Goal: Task Accomplishment & Management: Complete application form

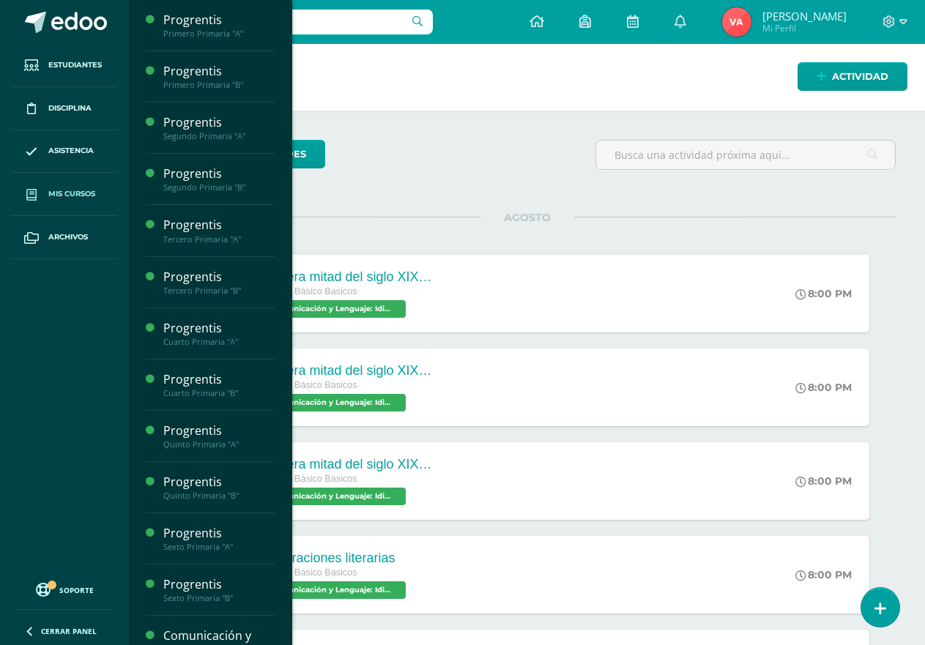
click at [58, 190] on span "Mis cursos" at bounding box center [71, 194] width 47 height 12
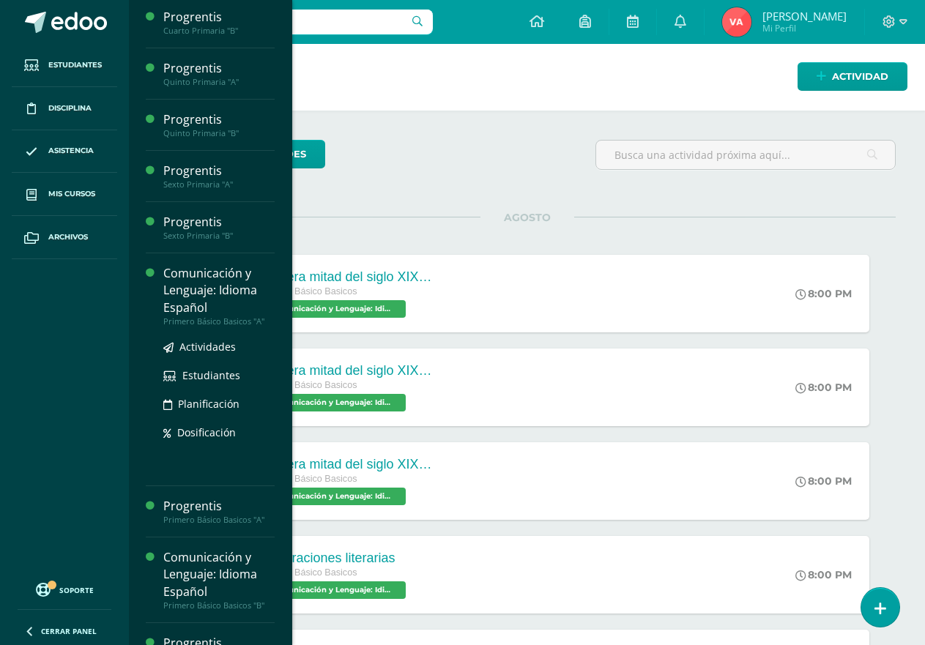
scroll to position [502, 0]
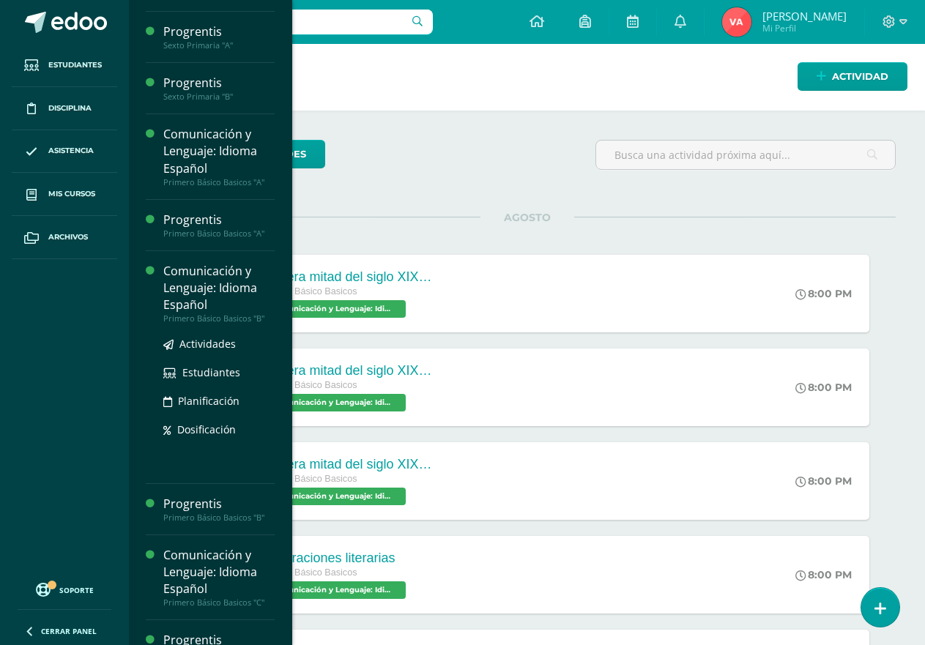
click at [195, 296] on div "Comunicación y Lenguaje: Idioma Español" at bounding box center [218, 288] width 111 height 51
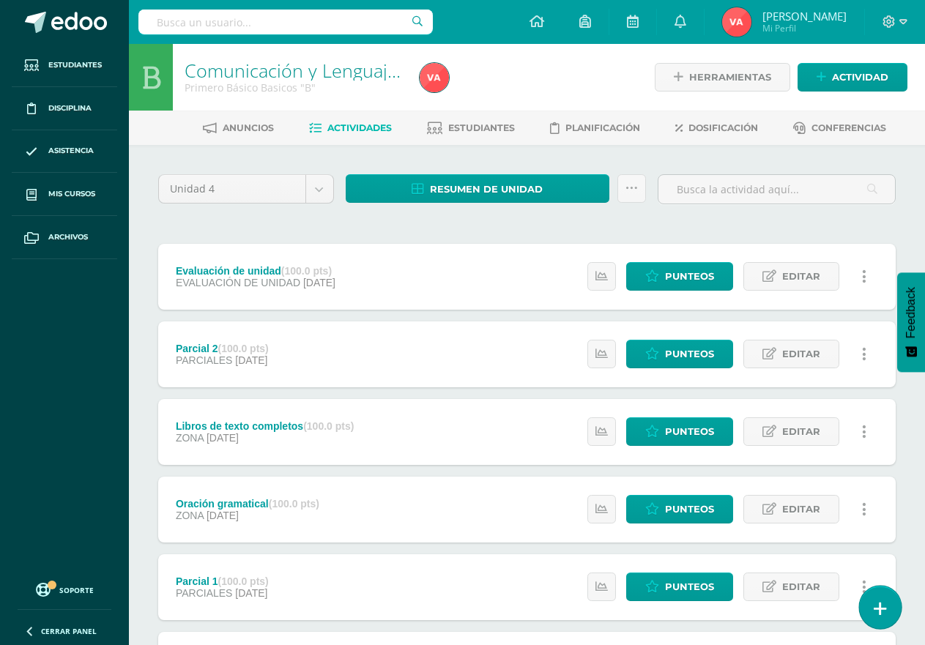
click at [880, 606] on icon at bounding box center [880, 609] width 13 height 17
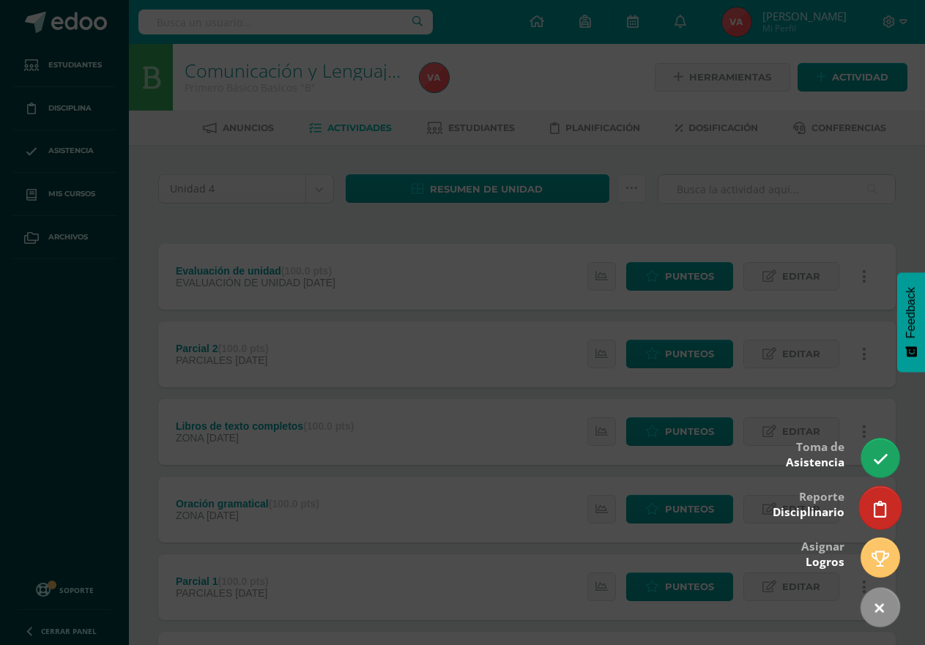
click at [882, 506] on icon at bounding box center [880, 509] width 13 height 17
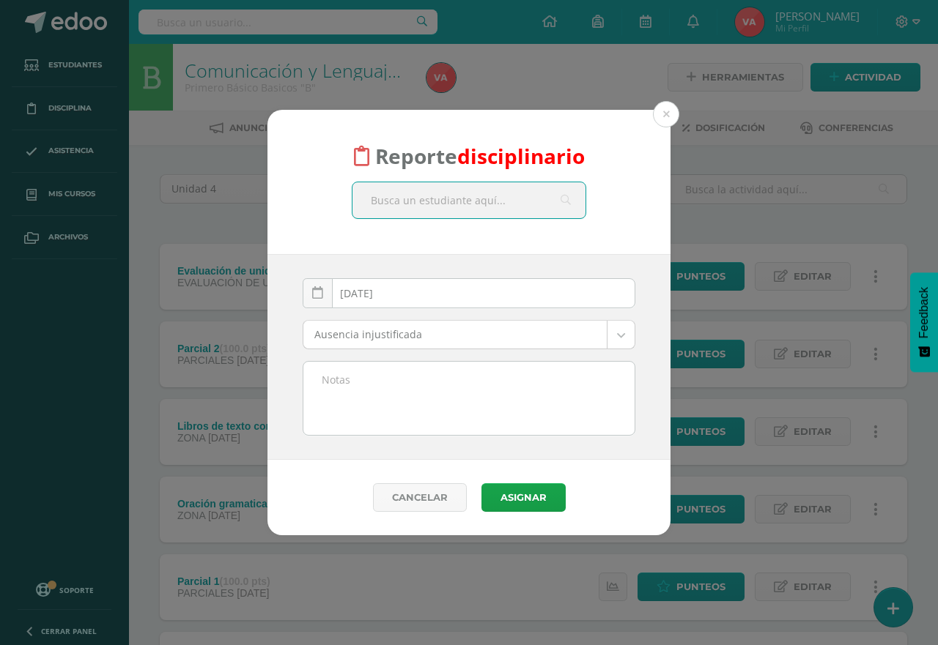
click at [470, 207] on input "text" at bounding box center [468, 200] width 233 height 36
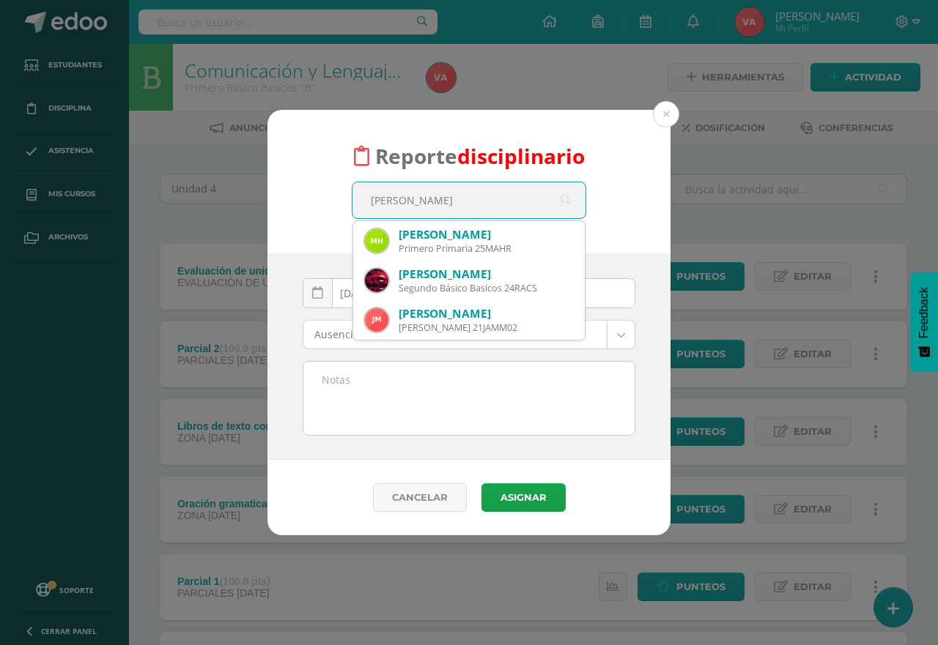
click at [368, 200] on input "[PERSON_NAME]" at bounding box center [468, 200] width 233 height 36
type input "[PERSON_NAME]"
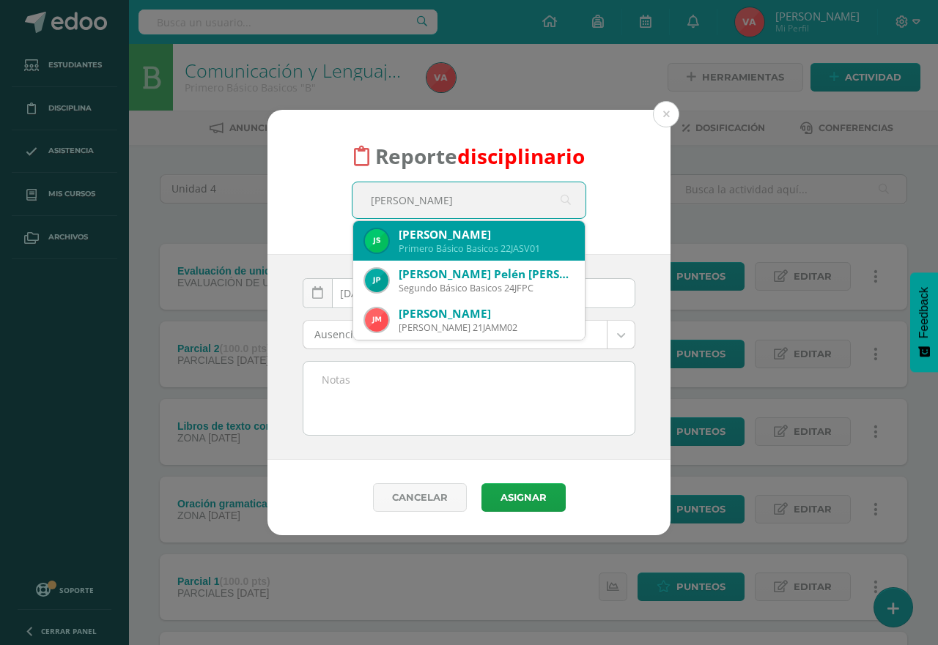
click at [467, 245] on div "Primero Básico Basicos 22JASV01" at bounding box center [485, 248] width 174 height 12
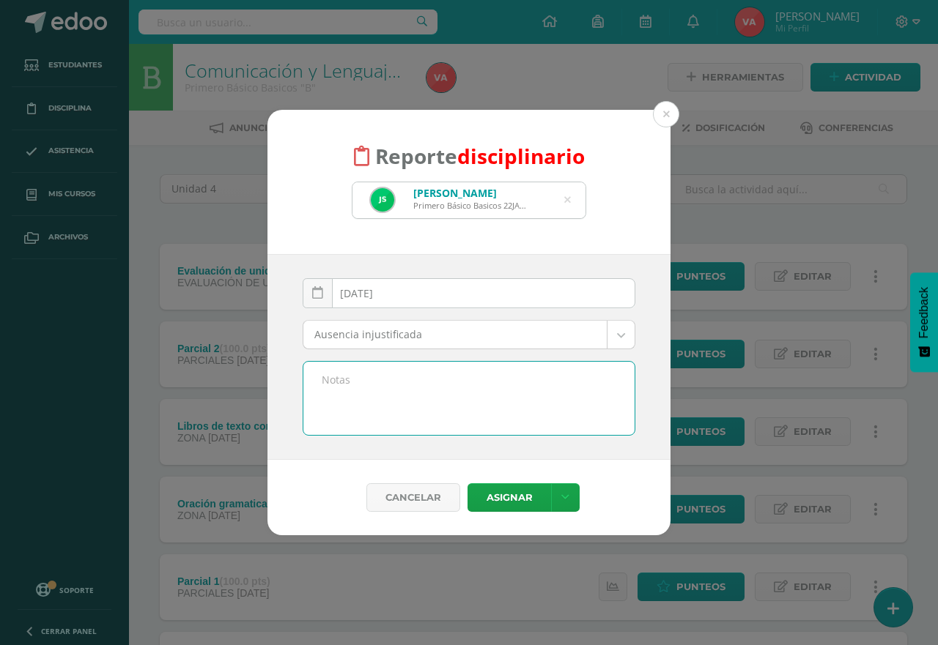
click at [382, 391] on textarea at bounding box center [468, 398] width 331 height 73
type textarea "El alumno porta pants y tenis que no corresponden al uniforme de diario, verifi…"
click at [624, 335] on body "Reporte disciplinario [PERSON_NAME] Primero Básico Basicos 22JASV01 [PERSON_NAM…" at bounding box center [469, 514] width 938 height 1028
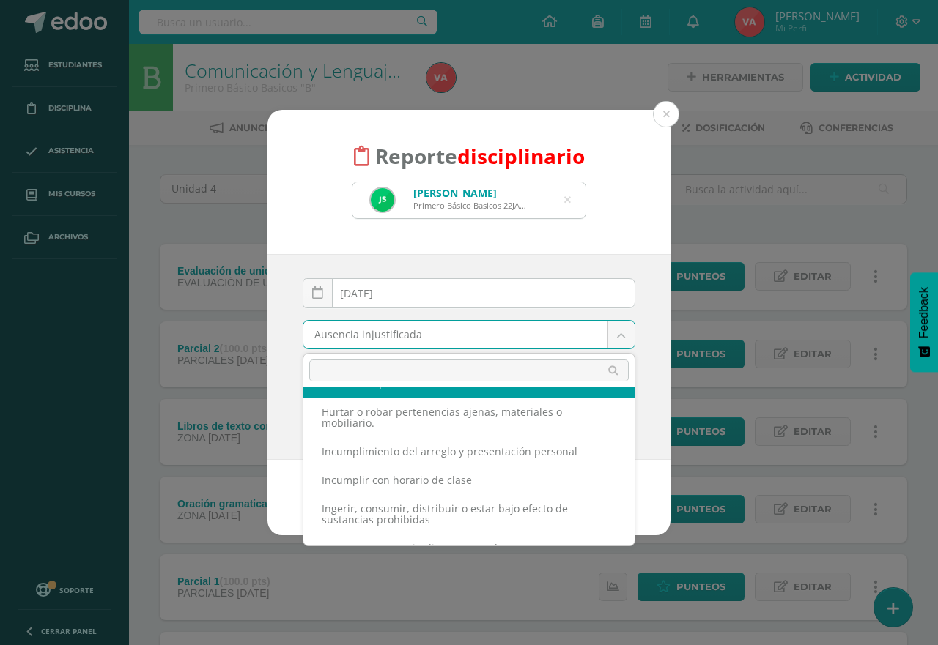
scroll to position [147, 0]
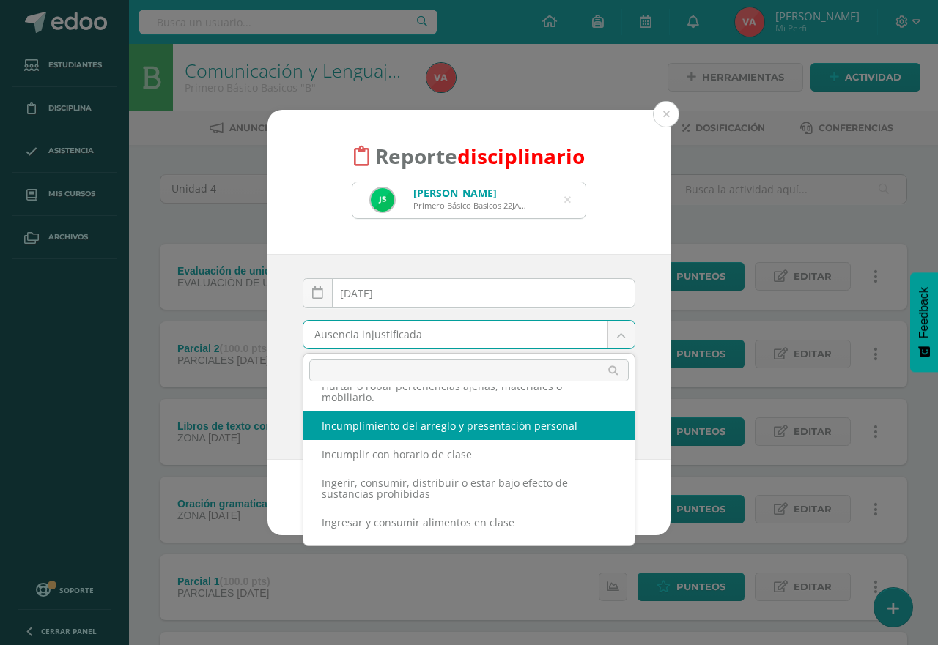
select select "56"
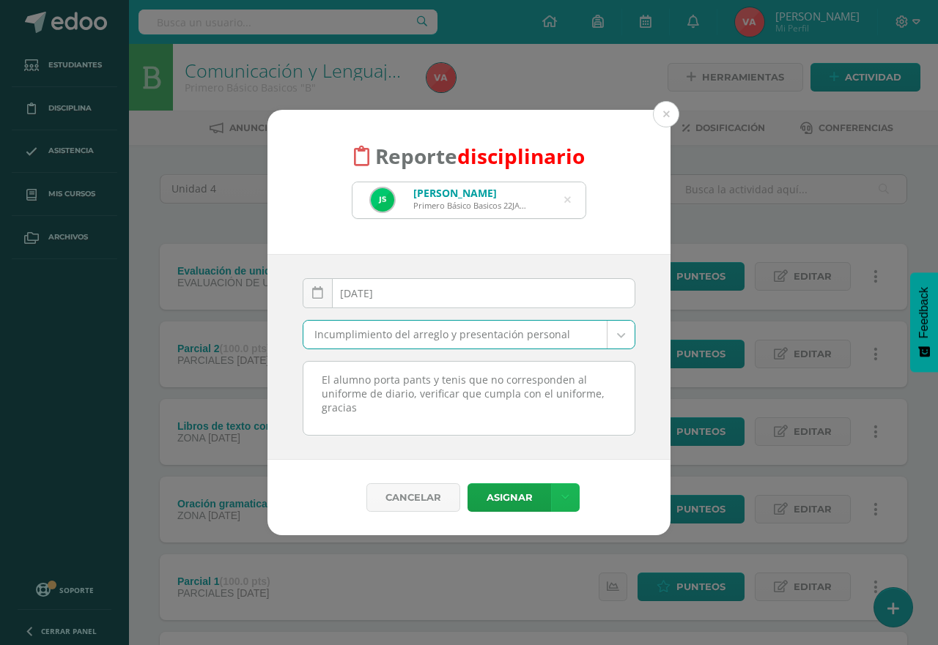
click at [558, 497] on link at bounding box center [565, 497] width 29 height 29
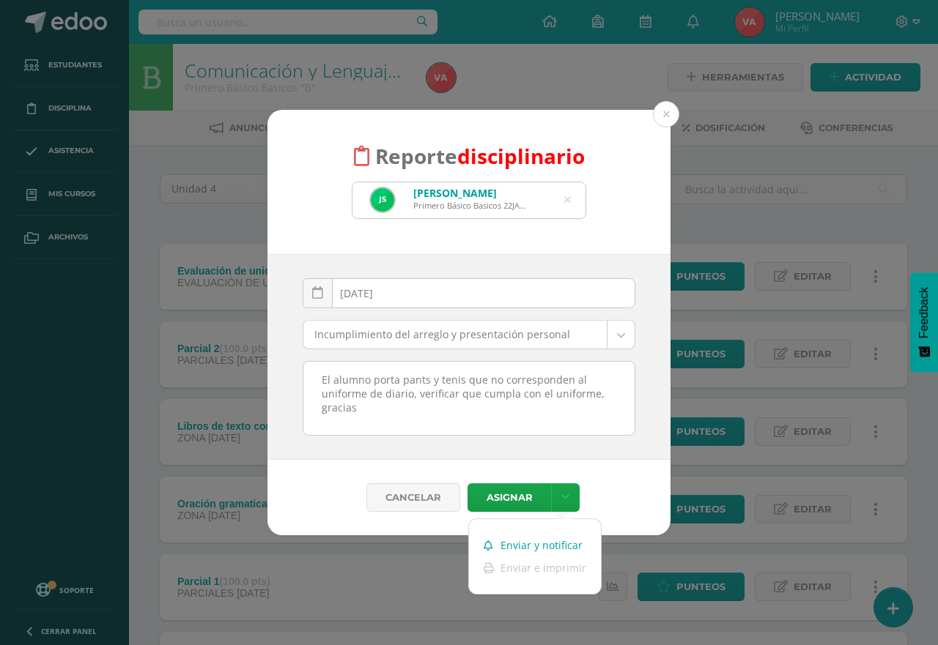
click at [567, 545] on link "Enviar y notificar" at bounding box center [535, 545] width 132 height 23
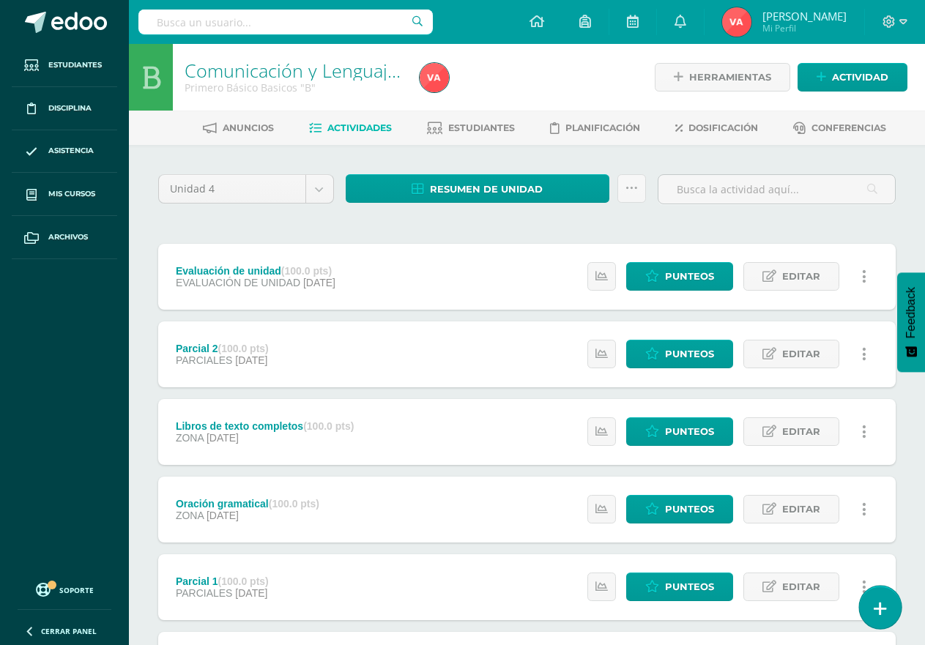
click at [883, 609] on icon at bounding box center [880, 609] width 13 height 17
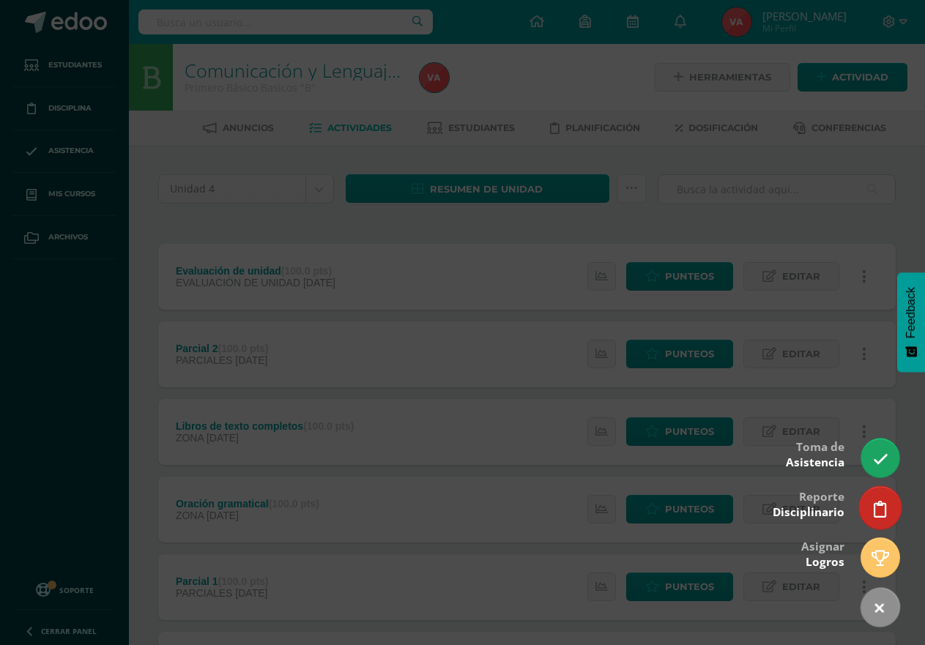
click at [878, 509] on icon at bounding box center [880, 509] width 13 height 17
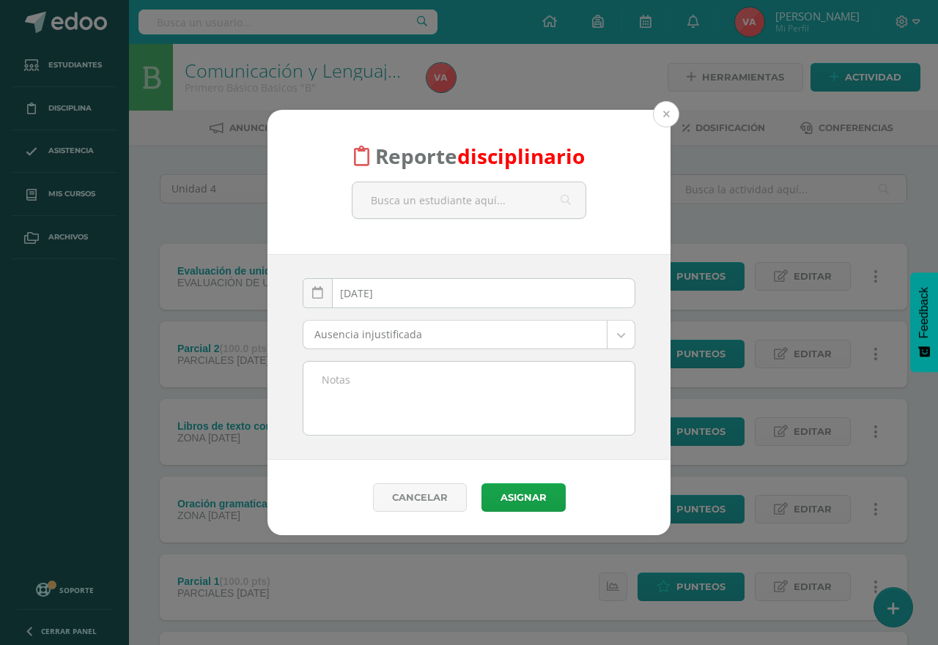
click at [672, 116] on button at bounding box center [666, 114] width 26 height 26
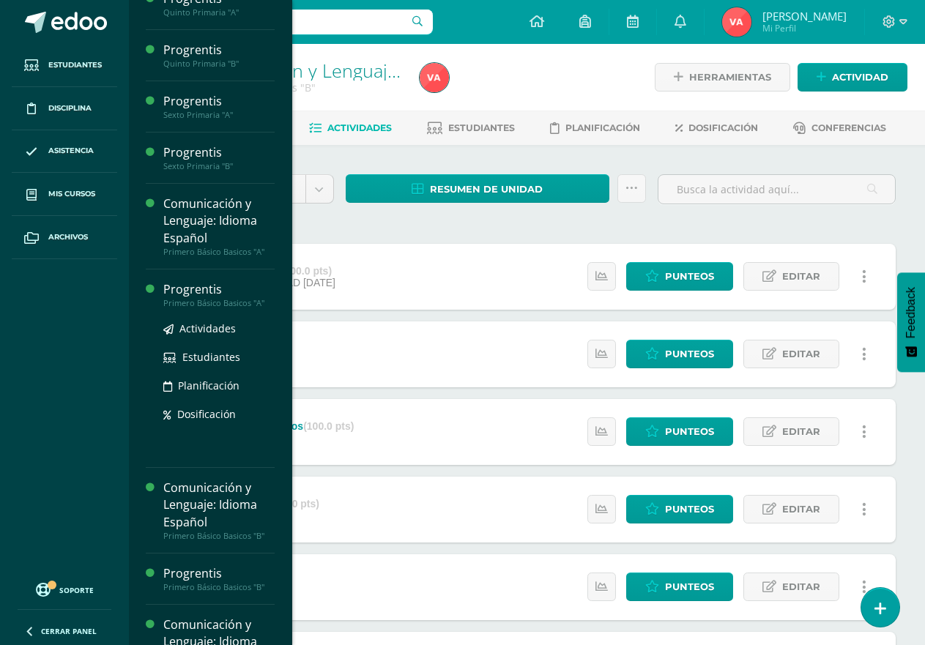
scroll to position [440, 0]
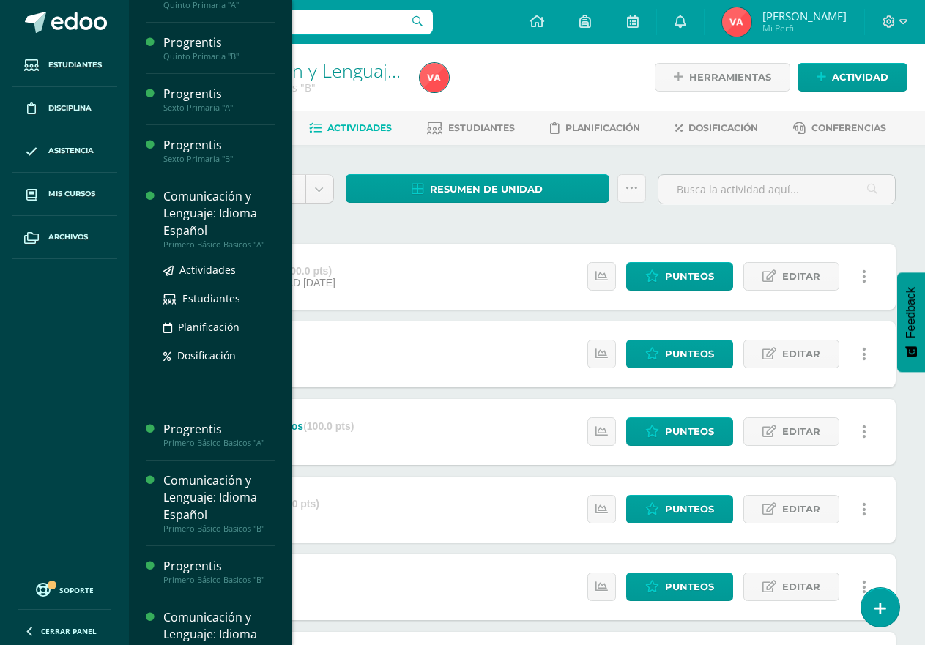
click at [252, 208] on div "Comunicación y Lenguaje: Idioma Español" at bounding box center [218, 213] width 111 height 51
